Goal: Information Seeking & Learning: Understand process/instructions

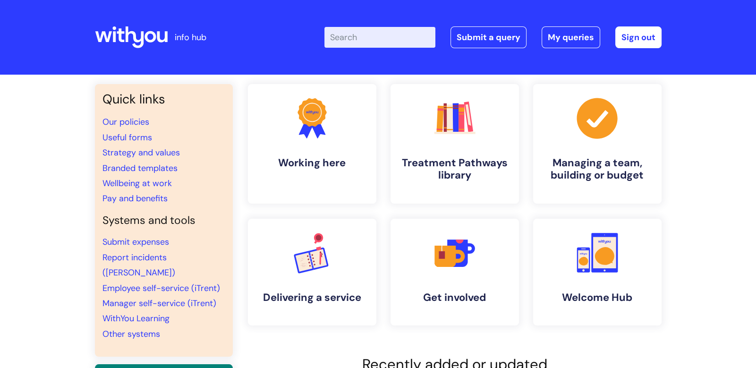
click at [365, 41] on input "Enter your search term here..." at bounding box center [379, 37] width 111 height 21
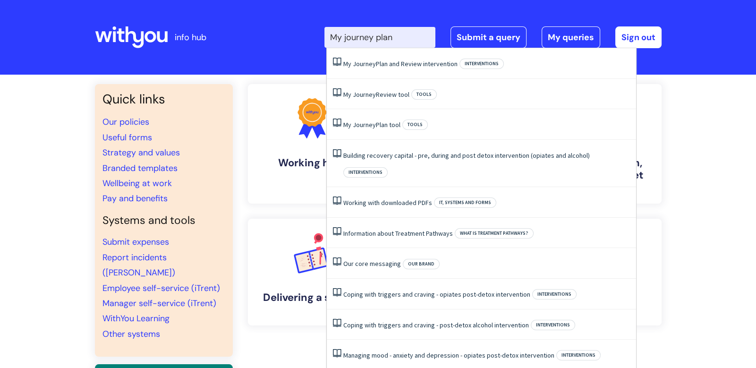
type input "My journey plan"
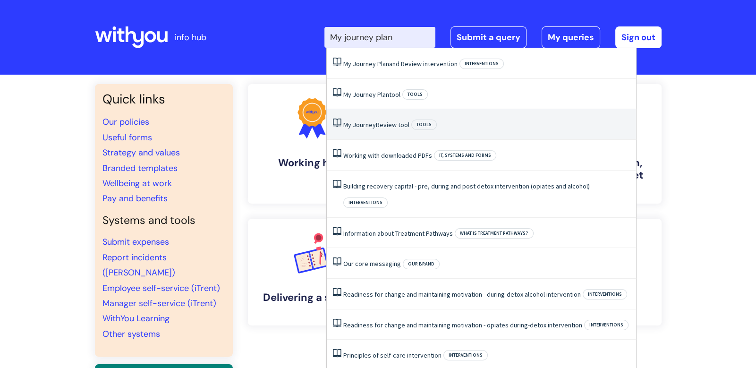
click at [408, 120] on link "My Journey Review tool" at bounding box center [376, 124] width 66 height 9
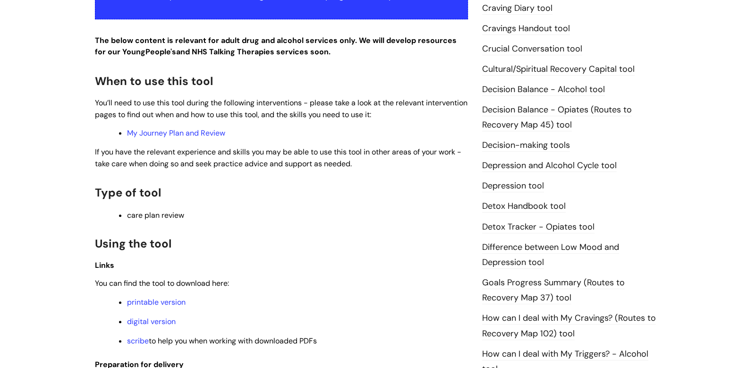
scroll to position [446, 0]
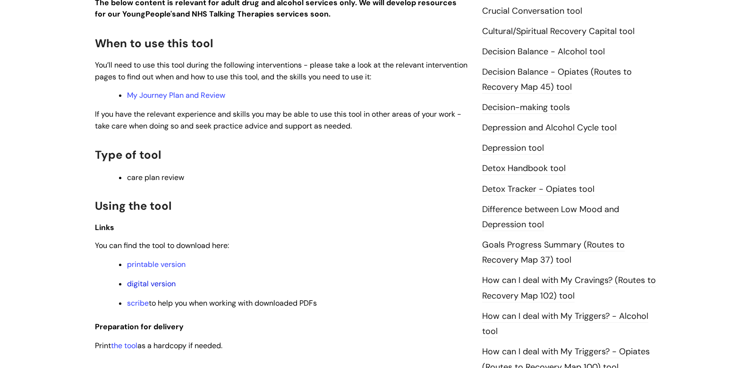
click at [168, 286] on link "digital version" at bounding box center [151, 284] width 49 height 10
